Goal: Task Accomplishment & Management: Manage account settings

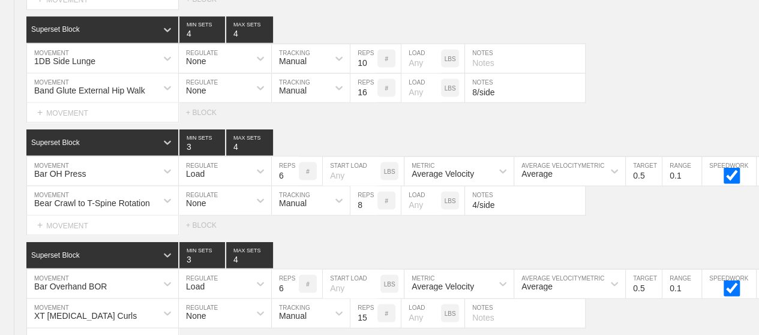
scroll to position [8048, 0]
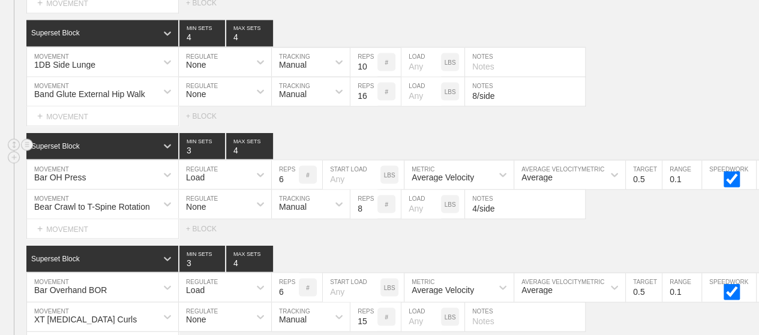
click at [489, 133] on div "Superset Block 3 MIN SETS 4 MAX SETS" at bounding box center [392, 146] width 732 height 26
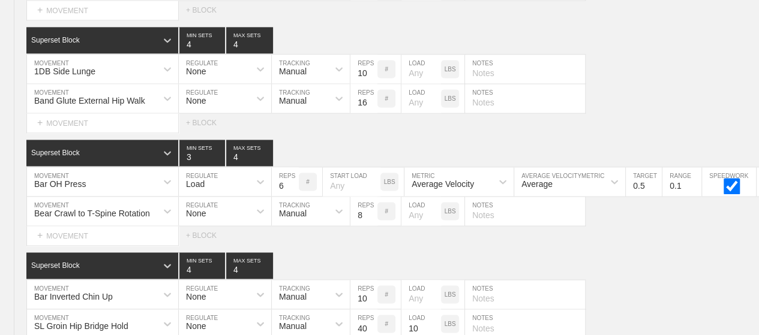
scroll to position [0, 0]
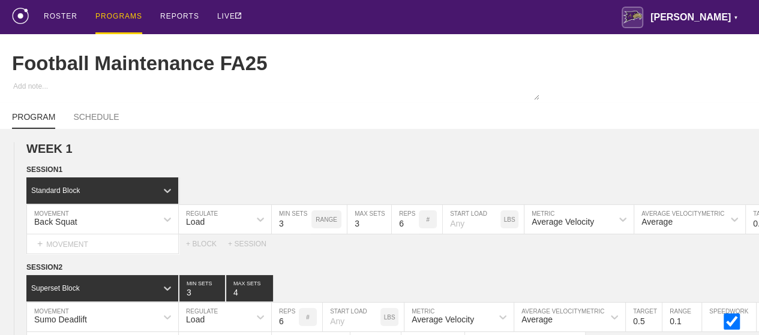
click at [125, 20] on div "PROGRAMS" at bounding box center [118, 17] width 47 height 34
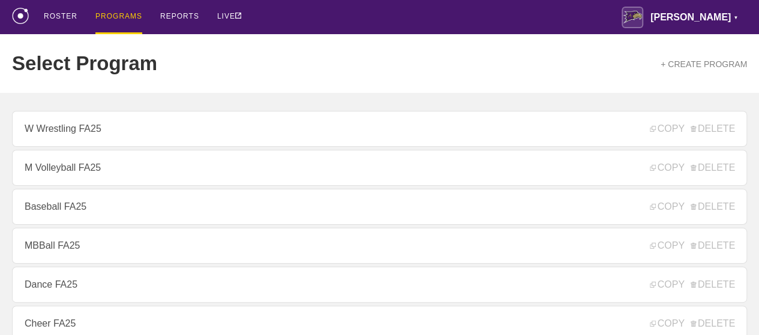
click at [371, 30] on div "ROSTER PROGRAMS REPORTS LIVE [PERSON_NAME] ▼ [PERSON_NAME][EMAIL_ADDRESS][PERSO…" at bounding box center [379, 17] width 735 height 34
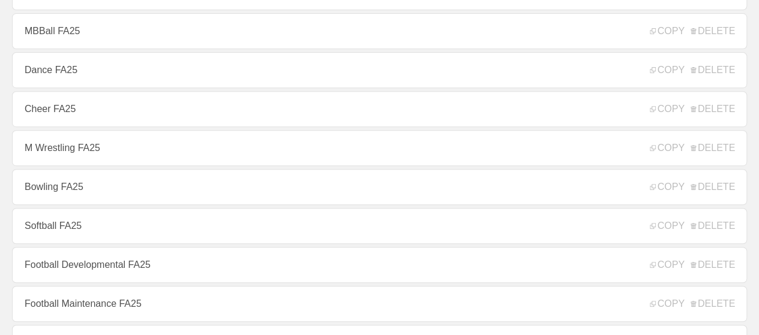
scroll to position [216, 0]
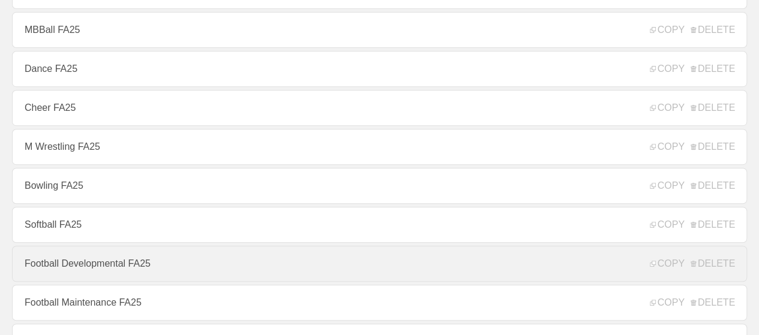
click at [144, 266] on link "Football Developmental FA25" at bounding box center [379, 264] width 735 height 36
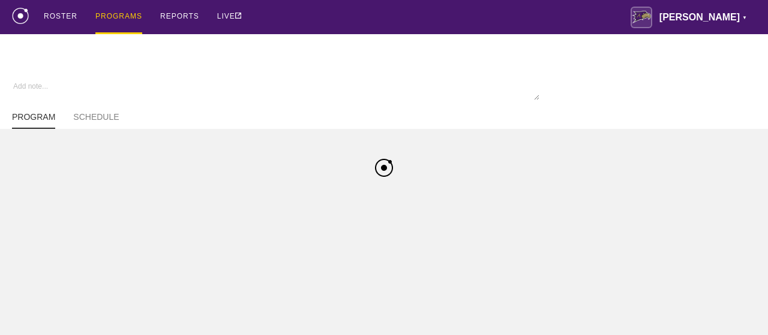
click at [390, 23] on div "ROSTER PROGRAMS REPORTS LIVE [PERSON_NAME] ▼ [PERSON_NAME][EMAIL_ADDRESS][PERSO…" at bounding box center [384, 17] width 744 height 34
type textarea "x"
type input "Football Developmental FA25"
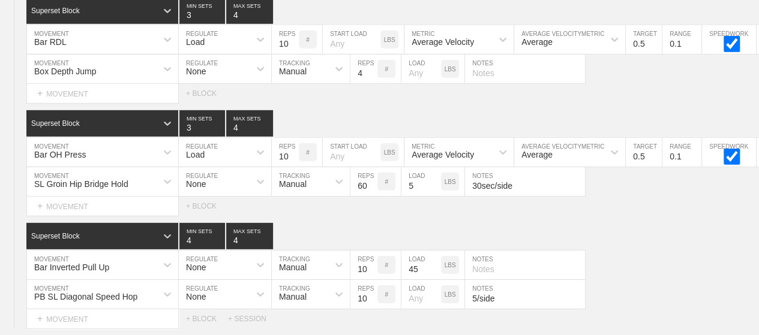
scroll to position [8724, 0]
